Goal: Information Seeking & Learning: Learn about a topic

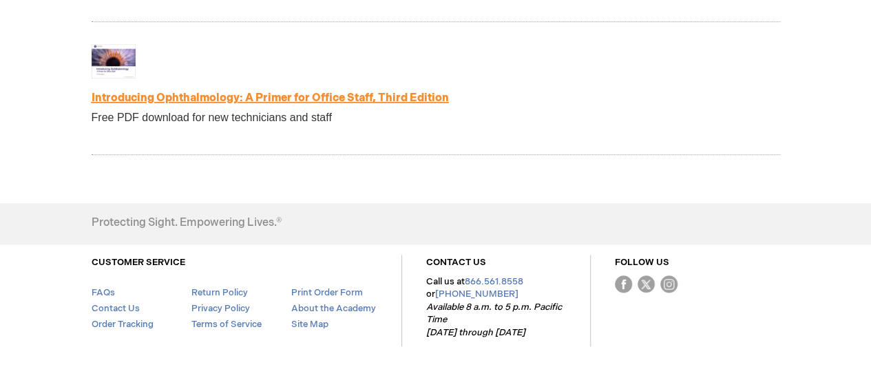
scroll to position [3092, 0]
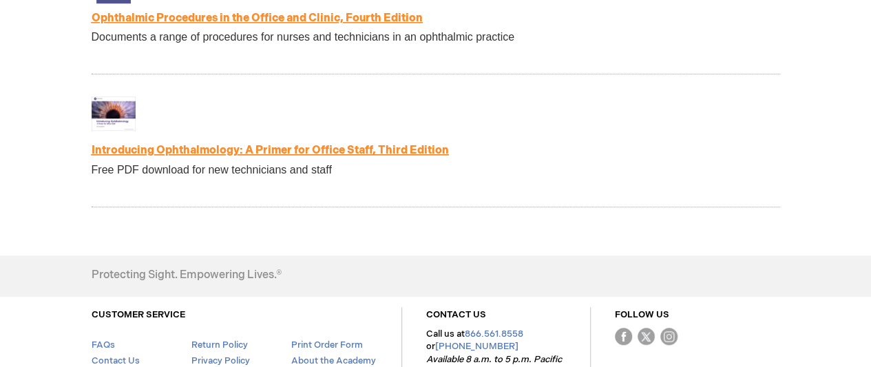
click at [233, 152] on link "Introducing Ophthalmology: A Primer for Office Staff, Third Edition" at bounding box center [270, 150] width 357 height 13
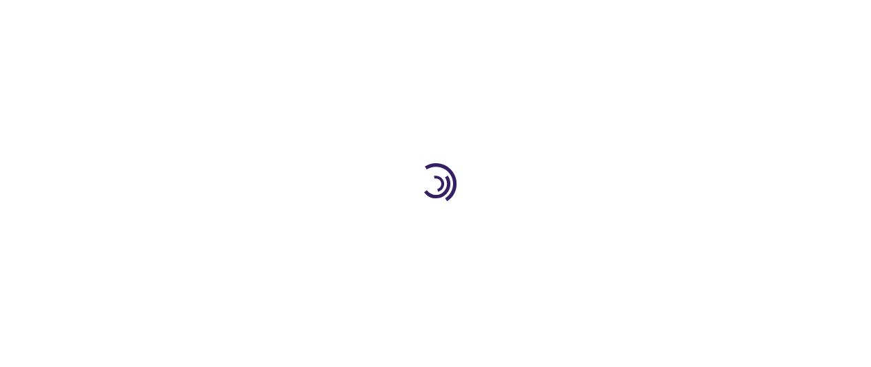
scroll to position [3092, 0]
